Goal: Find specific page/section

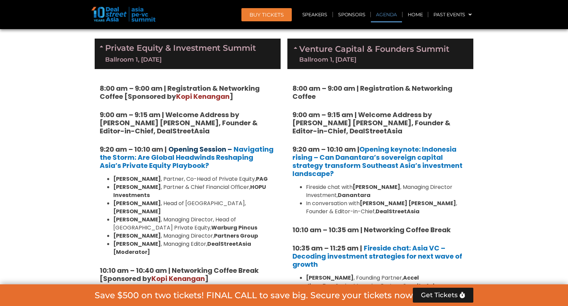
scroll to position [410, 0]
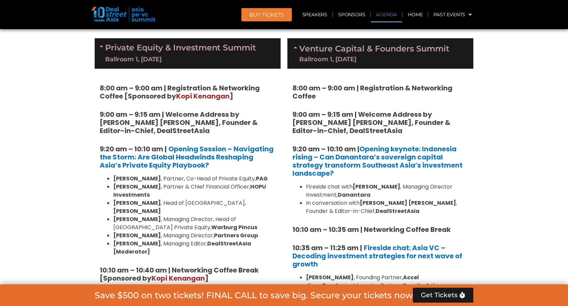
drag, startPoint x: 234, startPoint y: 148, endPoint x: 237, endPoint y: 166, distance: 18.8
click at [237, 166] on h5 "9:20 am – 10:10 am | Opening Session – Navigating the Storm: Are Global Headwin…" at bounding box center [188, 157] width 176 height 24
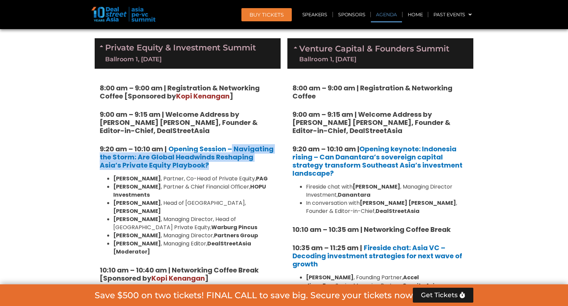
drag, startPoint x: 234, startPoint y: 148, endPoint x: 234, endPoint y: 165, distance: 17.2
click at [234, 165] on h5 "9:20 am – 10:10 am | Opening Session – Navigating the Storm: Are Global Headwin…" at bounding box center [188, 157] width 176 height 24
copy h5 "Navigating the Storm: Are Global Headwinds Reshaping Asia’s Private Equity Play…"
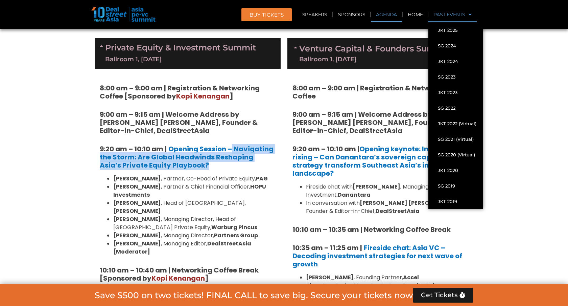
click at [443, 16] on link "Past Events" at bounding box center [452, 15] width 48 height 16
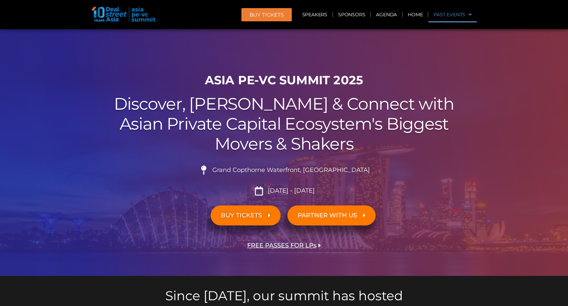
click at [443, 16] on link "Past Events" at bounding box center [452, 15] width 48 height 16
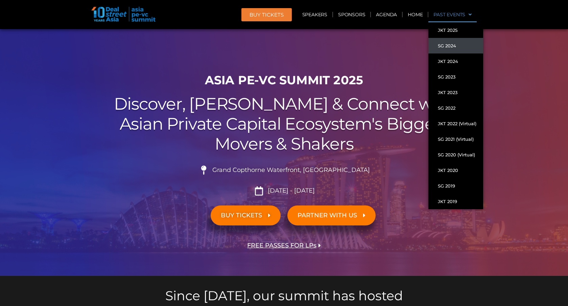
click at [446, 47] on link "SG 2024" at bounding box center [455, 46] width 55 height 16
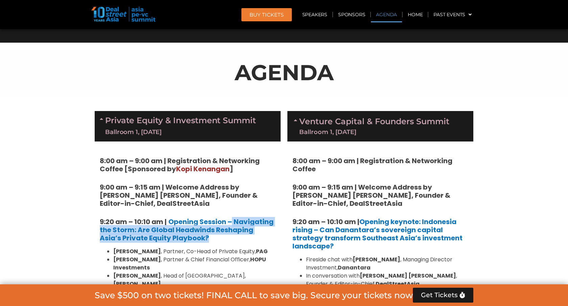
scroll to position [358, 0]
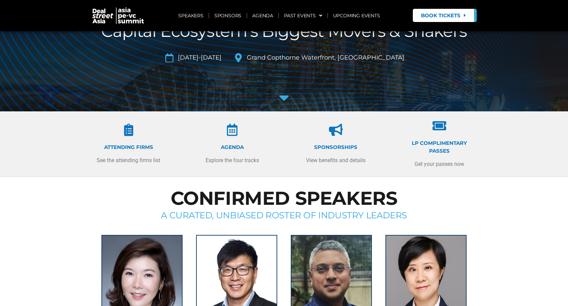
scroll to position [88, 0]
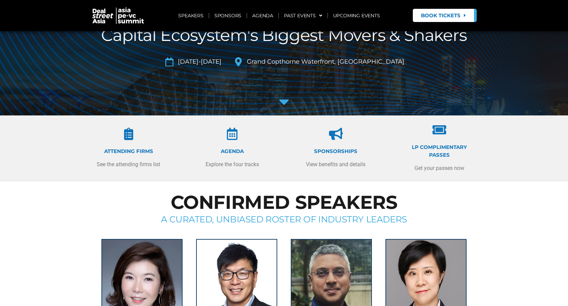
click at [124, 137] on icon at bounding box center [128, 134] width 12 height 12
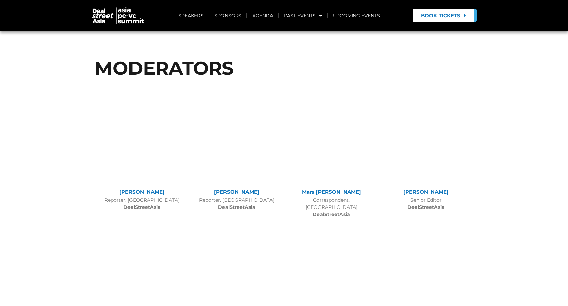
scroll to position [5435, 0]
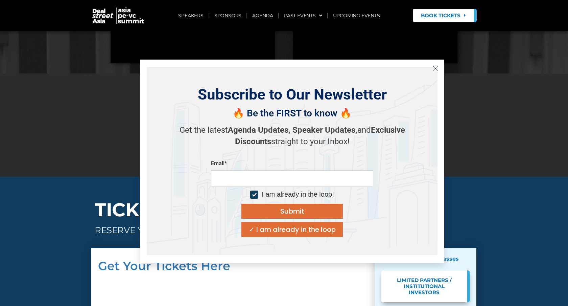
click at [437, 69] on icon "Close" at bounding box center [435, 68] width 6 height 6
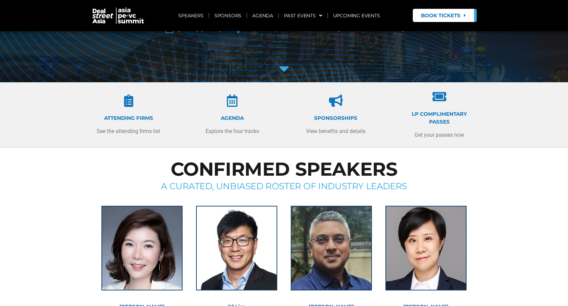
scroll to position [120, 0]
